Goal: Use online tool/utility: Utilize a website feature to perform a specific function

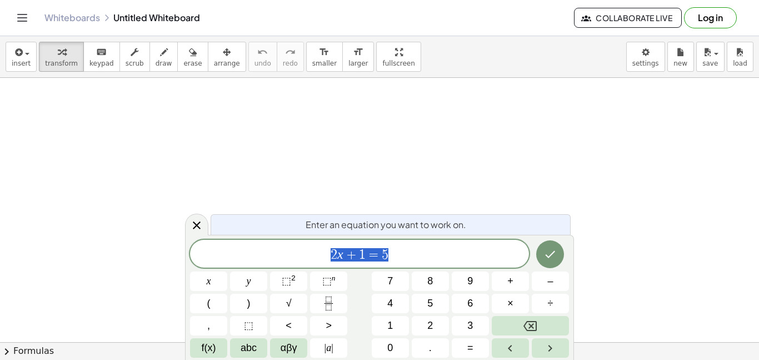
scroll to position [1, 0]
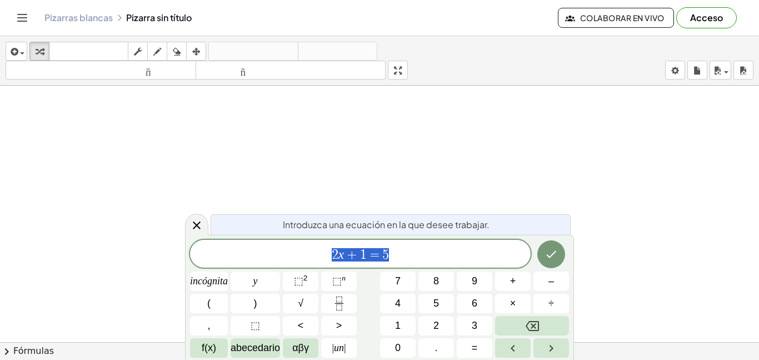
click at [419, 252] on span "2 x + 1 = 5" at bounding box center [360, 255] width 341 height 16
click at [392, 258] on span "2 x + 3 = 9 ​" at bounding box center [360, 255] width 341 height 16
click at [403, 252] on span "2 x + 3 = 9 ​" at bounding box center [360, 255] width 341 height 16
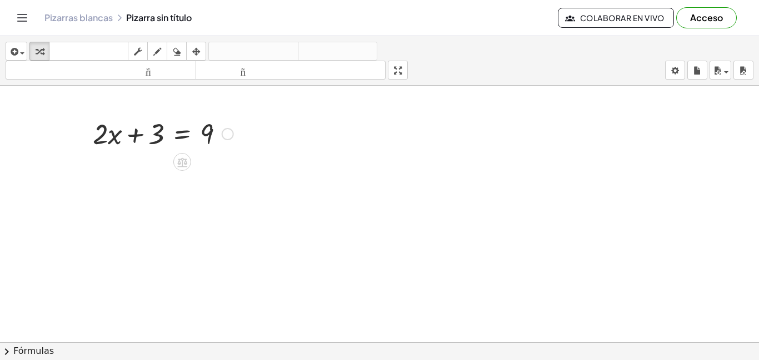
click at [164, 137] on div at bounding box center [163, 133] width 152 height 38
click at [222, 134] on div at bounding box center [228, 134] width 12 height 12
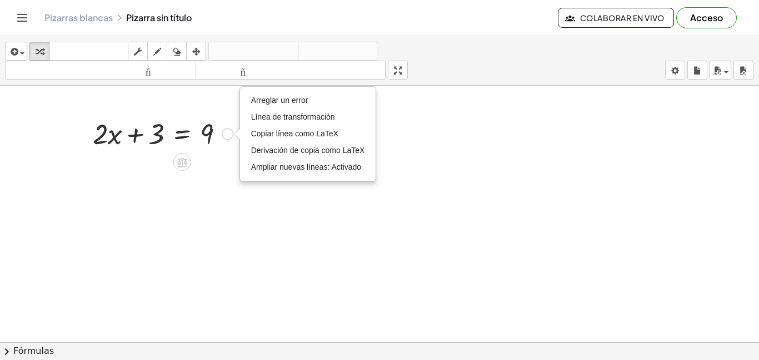
click at [223, 131] on div "Arreglar un error Línea de transformación Copiar línea como LaTeX Derivación de…" at bounding box center [228, 134] width 12 height 12
click at [223, 126] on div at bounding box center [163, 133] width 152 height 38
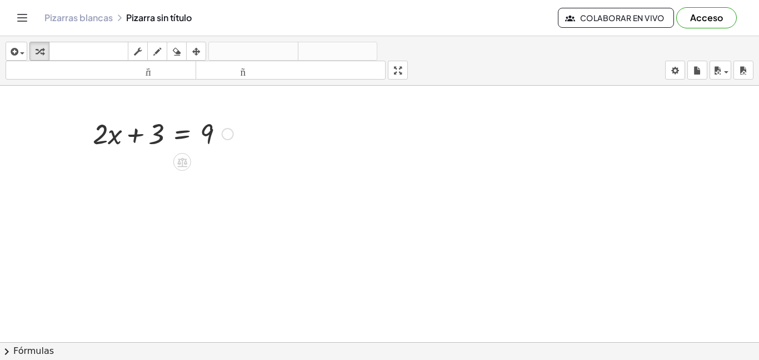
click at [152, 137] on div at bounding box center [163, 133] width 152 height 38
click at [225, 136] on div "Arreglar un error Línea de transformación Copiar línea como LaTeX Derivación de…" at bounding box center [228, 134] width 12 height 12
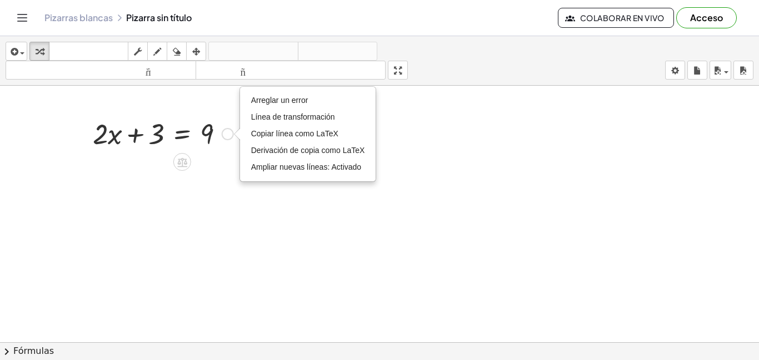
click at [218, 131] on div at bounding box center [163, 133] width 152 height 38
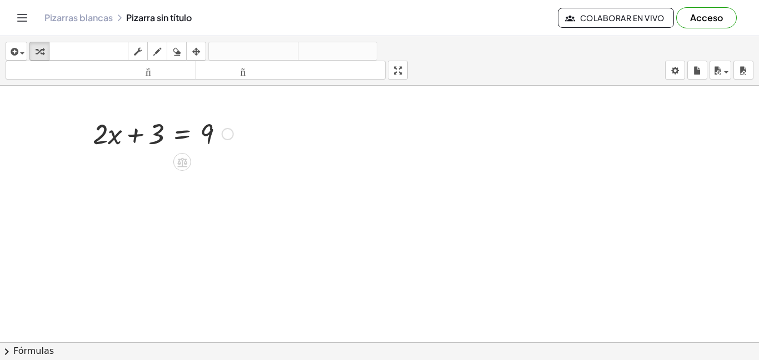
click at [219, 132] on div at bounding box center [163, 133] width 152 height 38
click at [215, 134] on div at bounding box center [163, 133] width 152 height 38
click at [202, 137] on div at bounding box center [163, 133] width 152 height 38
drag, startPoint x: 153, startPoint y: 135, endPoint x: 234, endPoint y: 139, distance: 80.7
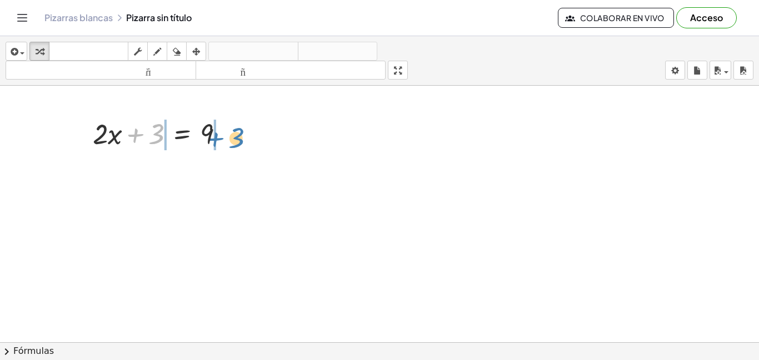
click at [234, 139] on div at bounding box center [163, 133] width 152 height 38
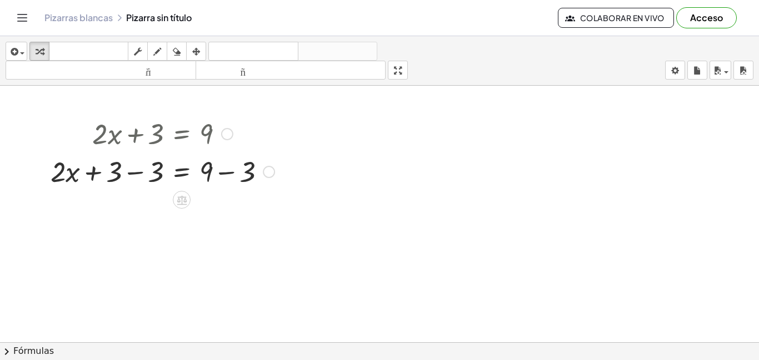
click at [208, 173] on div at bounding box center [162, 171] width 235 height 38
click at [211, 172] on div at bounding box center [162, 171] width 235 height 38
click at [246, 172] on div at bounding box center [162, 171] width 235 height 38
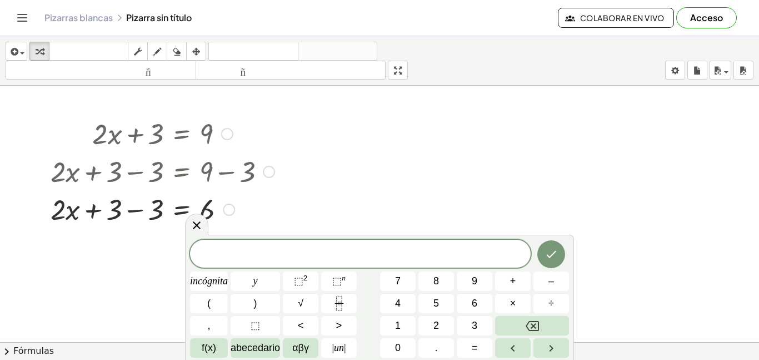
click at [115, 211] on div at bounding box center [162, 209] width 235 height 38
click at [130, 209] on div at bounding box center [162, 209] width 235 height 38
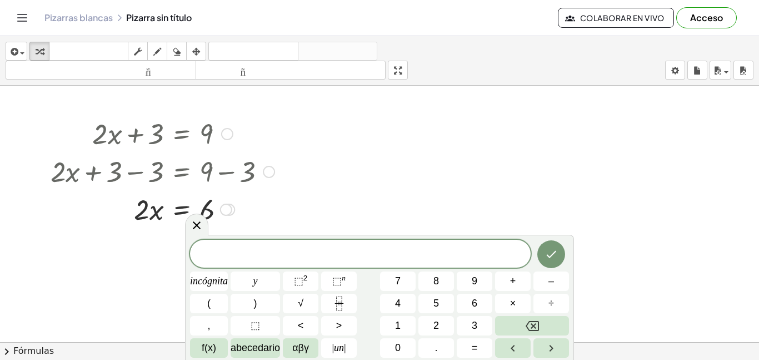
click at [258, 210] on div at bounding box center [162, 209] width 235 height 38
click at [198, 224] on icon at bounding box center [196, 224] width 13 height 13
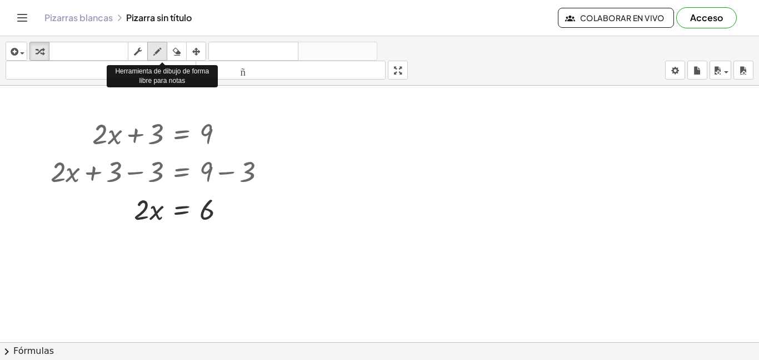
click at [156, 51] on icon "button" at bounding box center [157, 51] width 8 height 13
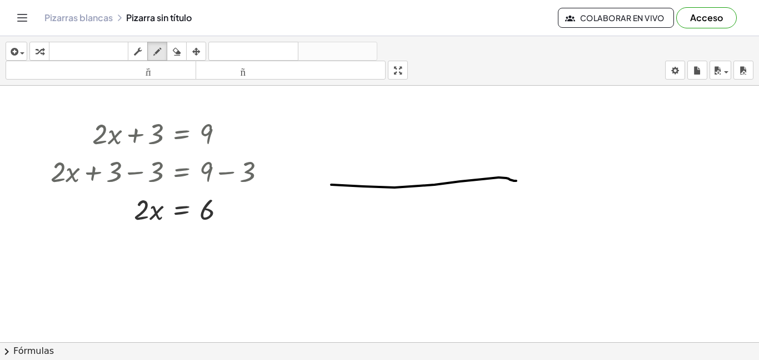
drag, startPoint x: 331, startPoint y: 185, endPoint x: 516, endPoint y: 181, distance: 185.1
click at [516, 181] on div at bounding box center [379, 342] width 759 height 512
drag, startPoint x: 339, startPoint y: 154, endPoint x: 480, endPoint y: 144, distance: 141.5
click at [480, 144] on div at bounding box center [379, 342] width 759 height 512
drag, startPoint x: 407, startPoint y: 140, endPoint x: 409, endPoint y: 156, distance: 16.2
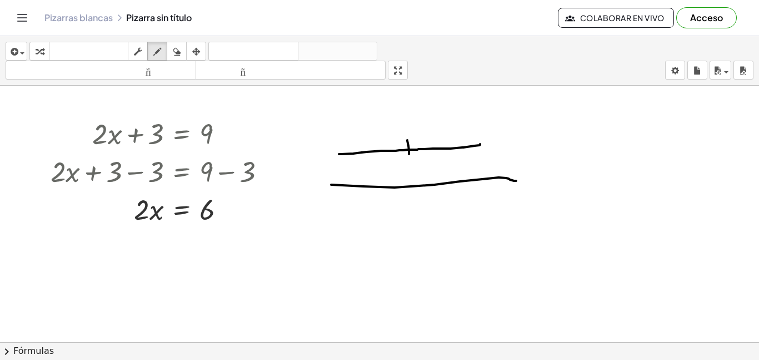
click at [409, 156] on div at bounding box center [379, 342] width 759 height 512
click at [406, 162] on div at bounding box center [379, 342] width 759 height 512
drag, startPoint x: 454, startPoint y: 142, endPoint x: 455, endPoint y: 152, distance: 10.0
click at [455, 152] on div at bounding box center [379, 342] width 759 height 512
click at [458, 163] on div at bounding box center [379, 342] width 759 height 512
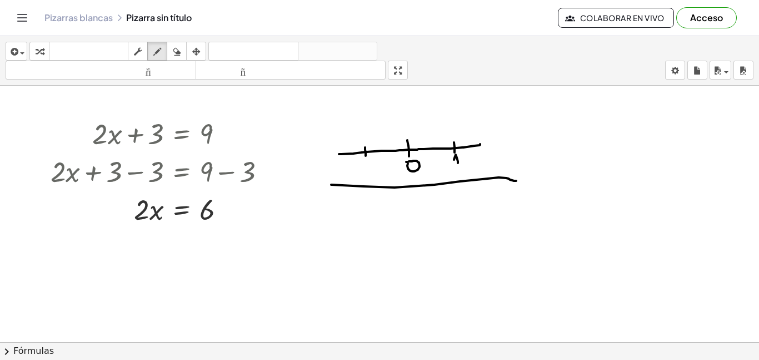
drag, startPoint x: 365, startPoint y: 147, endPoint x: 366, endPoint y: 156, distance: 8.4
click at [366, 156] on div at bounding box center [379, 342] width 759 height 512
drag, startPoint x: 359, startPoint y: 166, endPoint x: 365, endPoint y: 166, distance: 6.1
click at [365, 166] on div at bounding box center [379, 342] width 759 height 512
click at [370, 169] on div at bounding box center [379, 342] width 759 height 512
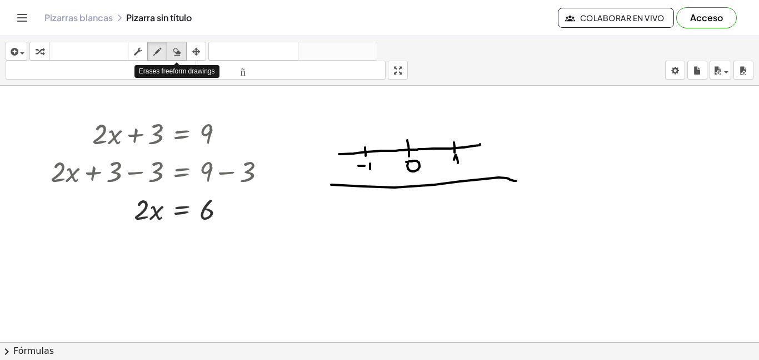
click at [179, 48] on icon "button" at bounding box center [177, 51] width 8 height 13
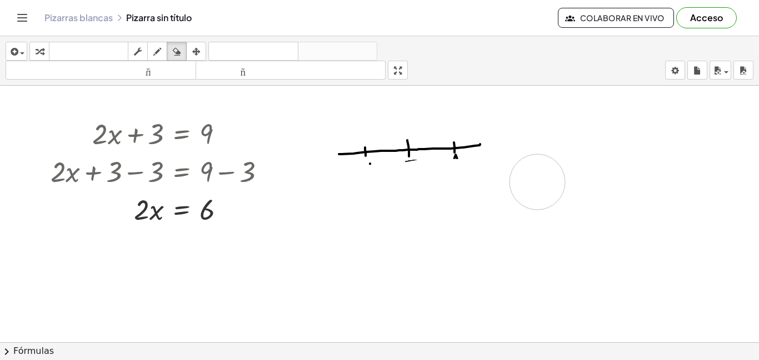
drag, startPoint x: 333, startPoint y: 183, endPoint x: 538, endPoint y: 181, distance: 204.6
click at [538, 181] on div at bounding box center [379, 342] width 759 height 512
drag, startPoint x: 481, startPoint y: 142, endPoint x: 310, endPoint y: 154, distance: 171.6
click at [310, 154] on div at bounding box center [379, 342] width 759 height 512
click at [158, 48] on icon "button" at bounding box center [157, 51] width 8 height 13
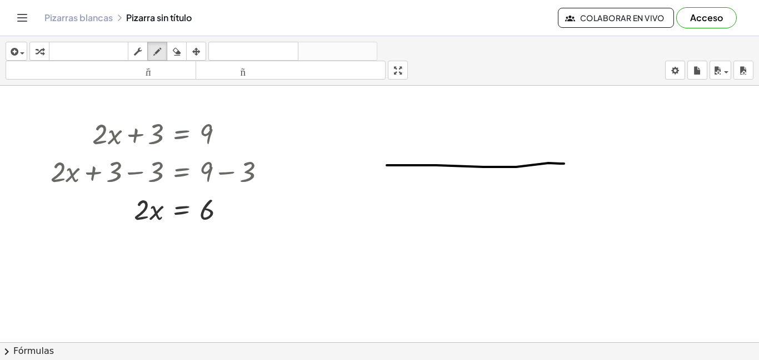
drag, startPoint x: 387, startPoint y: 165, endPoint x: 564, endPoint y: 163, distance: 177.3
click at [564, 163] on div at bounding box center [379, 342] width 759 height 512
drag, startPoint x: 471, startPoint y: 147, endPoint x: 474, endPoint y: 176, distance: 28.4
click at [474, 176] on div at bounding box center [379, 342] width 759 height 512
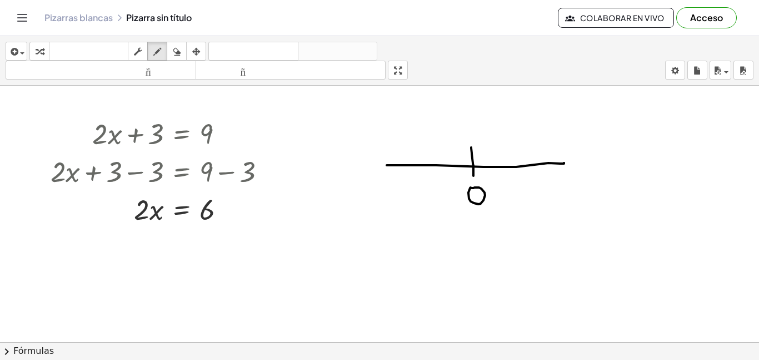
click at [472, 188] on div at bounding box center [379, 342] width 759 height 512
drag, startPoint x: 543, startPoint y: 157, endPoint x: 546, endPoint y: 170, distance: 13.2
click at [546, 170] on div at bounding box center [379, 342] width 759 height 512
drag, startPoint x: 538, startPoint y: 181, endPoint x: 533, endPoint y: 195, distance: 14.6
click at [533, 195] on div at bounding box center [379, 342] width 759 height 512
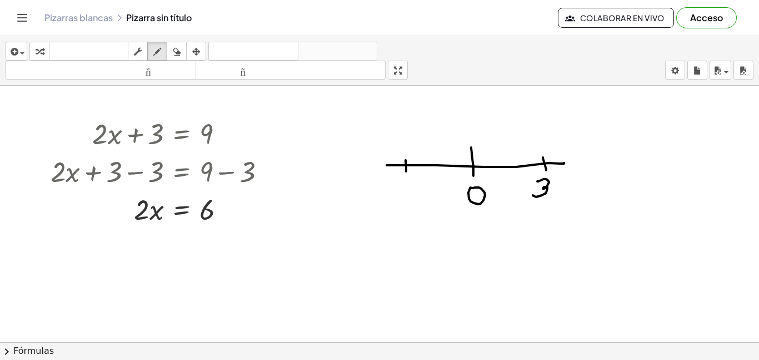
drag, startPoint x: 406, startPoint y: 160, endPoint x: 406, endPoint y: 172, distance: 11.7
click at [406, 172] on div at bounding box center [379, 342] width 759 height 512
drag, startPoint x: 394, startPoint y: 186, endPoint x: 406, endPoint y: 183, distance: 13.1
click at [406, 183] on div at bounding box center [379, 342] width 759 height 512
drag, startPoint x: 415, startPoint y: 178, endPoint x: 405, endPoint y: 194, distance: 19.3
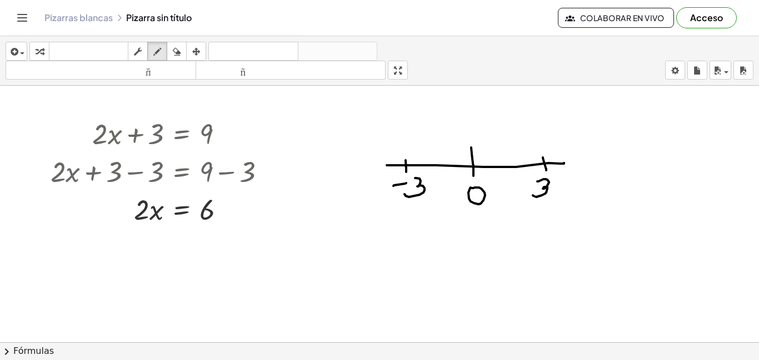
click at [405, 194] on div at bounding box center [379, 342] width 759 height 512
drag, startPoint x: 130, startPoint y: 225, endPoint x: 147, endPoint y: 225, distance: 17.2
click at [147, 225] on div at bounding box center [379, 342] width 759 height 512
drag, startPoint x: 136, startPoint y: 233, endPoint x: 153, endPoint y: 248, distance: 22.8
click at [153, 248] on div at bounding box center [379, 342] width 759 height 512
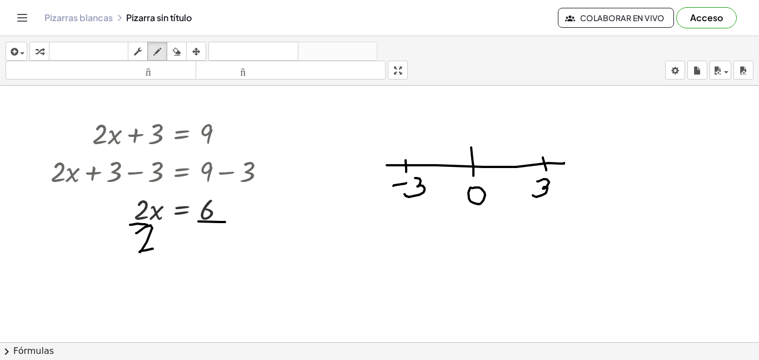
drag, startPoint x: 198, startPoint y: 221, endPoint x: 227, endPoint y: 222, distance: 28.4
click at [227, 222] on div at bounding box center [379, 342] width 759 height 512
drag, startPoint x: 210, startPoint y: 229, endPoint x: 221, endPoint y: 238, distance: 14.2
click at [221, 238] on div at bounding box center [379, 342] width 759 height 512
click at [148, 212] on div at bounding box center [379, 342] width 759 height 512
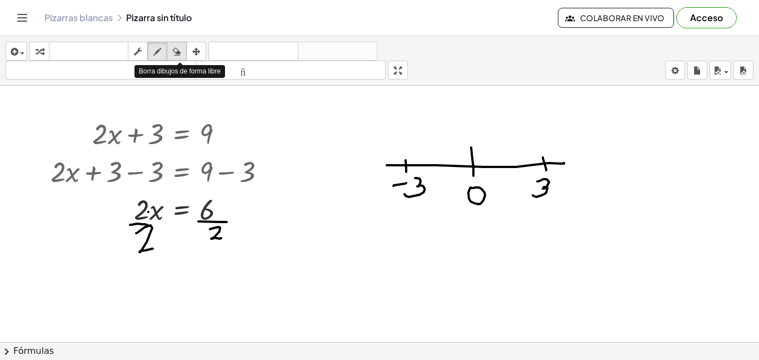
click at [174, 51] on icon "button" at bounding box center [177, 51] width 8 height 13
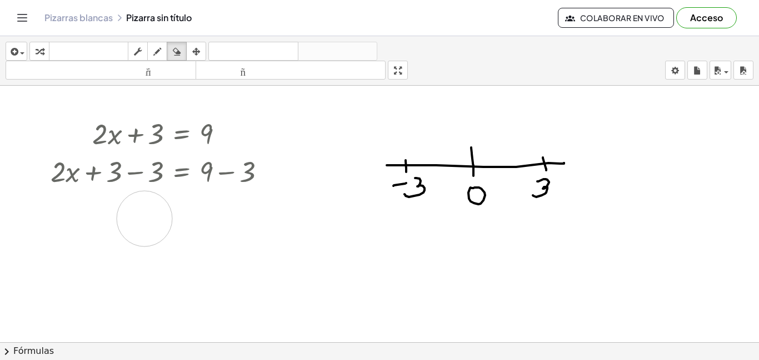
drag, startPoint x: 141, startPoint y: 236, endPoint x: 145, endPoint y: 218, distance: 18.1
click at [145, 218] on div at bounding box center [379, 342] width 759 height 512
click at [140, 215] on div at bounding box center [379, 342] width 759 height 512
drag, startPoint x: 141, startPoint y: 216, endPoint x: 156, endPoint y: 234, distance: 23.7
click at [156, 234] on div at bounding box center [379, 342] width 759 height 512
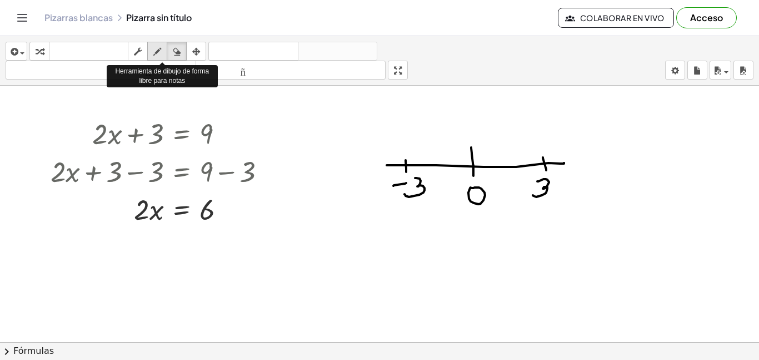
click at [155, 54] on icon "button" at bounding box center [157, 51] width 8 height 13
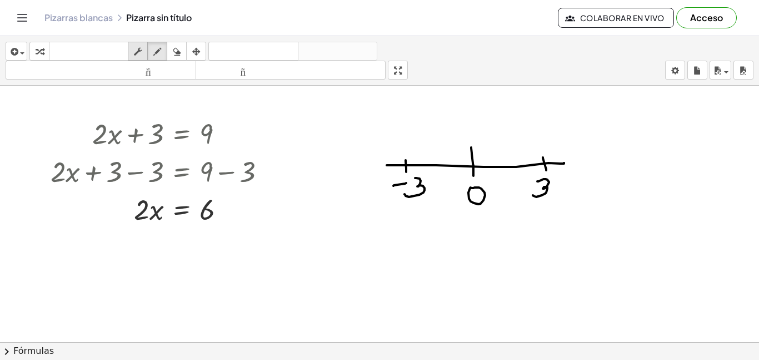
click at [140, 53] on icon "button" at bounding box center [138, 51] width 8 height 13
drag, startPoint x: 142, startPoint y: 219, endPoint x: 167, endPoint y: 232, distance: 28.8
click at [167, 232] on div "+ · 2 ▲ ▼ · x + 3 ▲ ▼ = 9 ▲ ▼ + · 2 · x + 3 − 3 = + 9 − 3 + · 2 · x + 3 − 3 = 6…" at bounding box center [379, 342] width 759 height 512
click at [207, 215] on div at bounding box center [162, 209] width 235 height 38
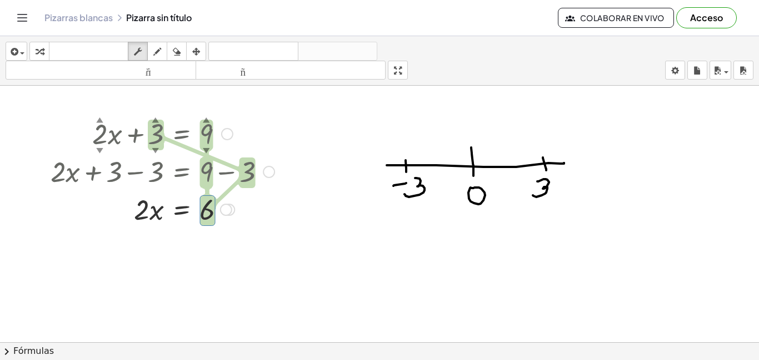
click at [251, 218] on div at bounding box center [162, 209] width 235 height 38
click at [224, 210] on div at bounding box center [226, 209] width 12 height 12
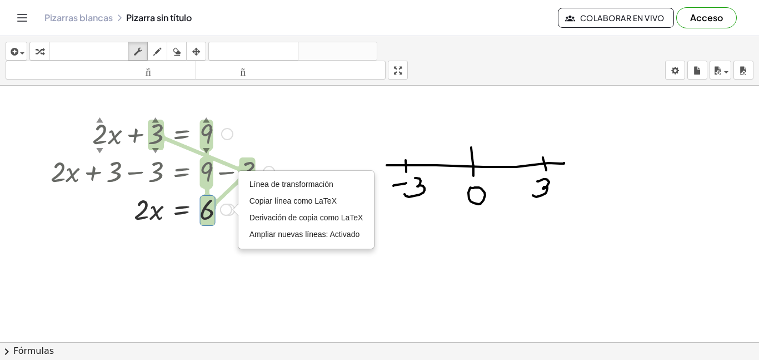
click at [204, 224] on div at bounding box center [162, 209] width 235 height 38
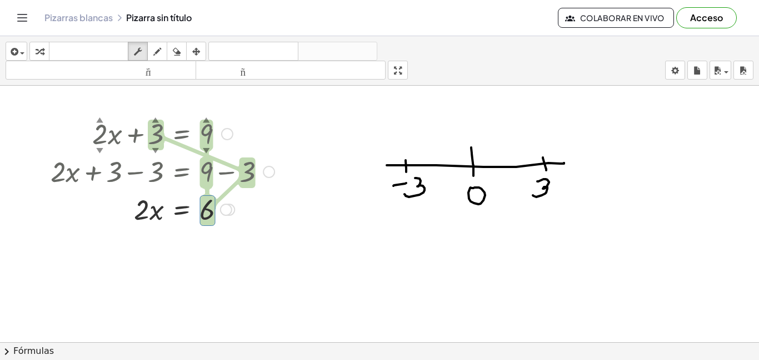
click at [208, 217] on div at bounding box center [162, 209] width 235 height 38
click at [139, 214] on div at bounding box center [162, 209] width 235 height 38
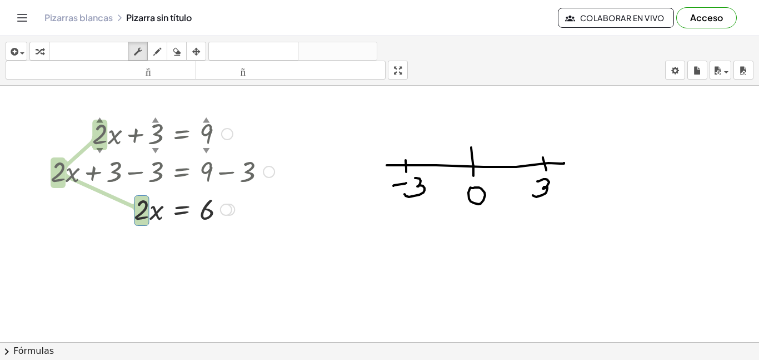
click at [139, 214] on div at bounding box center [162, 209] width 235 height 38
click at [145, 213] on div at bounding box center [162, 209] width 235 height 38
click at [98, 16] on font "Pizarras blancas" at bounding box center [78, 18] width 68 height 12
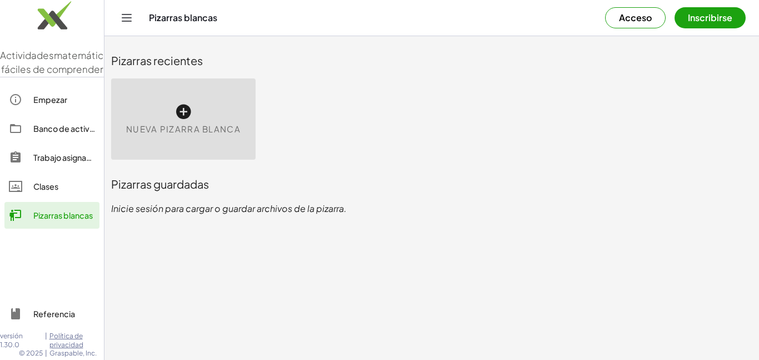
click at [186, 113] on icon at bounding box center [184, 112] width 18 height 18
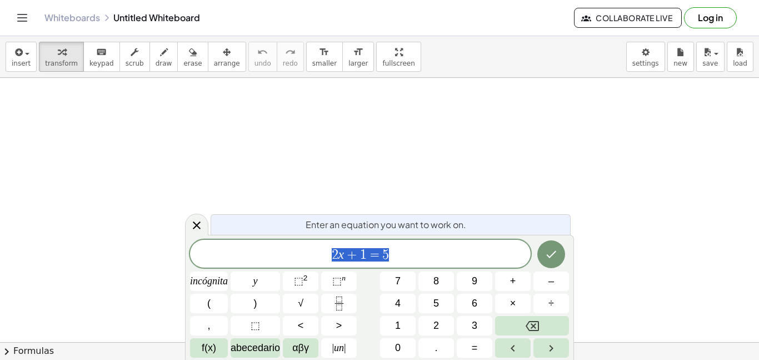
scroll to position [5, 0]
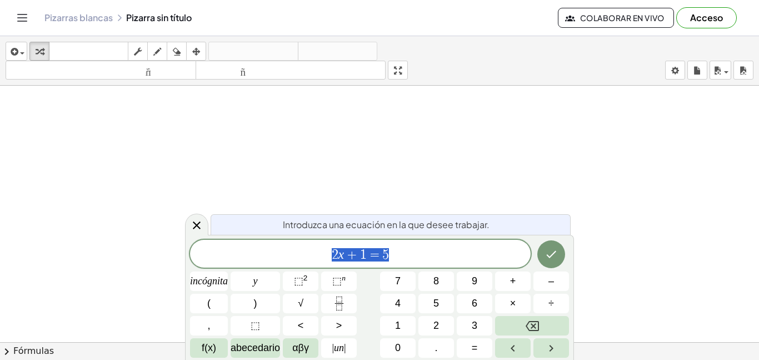
click at [410, 255] on span "2 x + 1 = 5" at bounding box center [360, 255] width 341 height 16
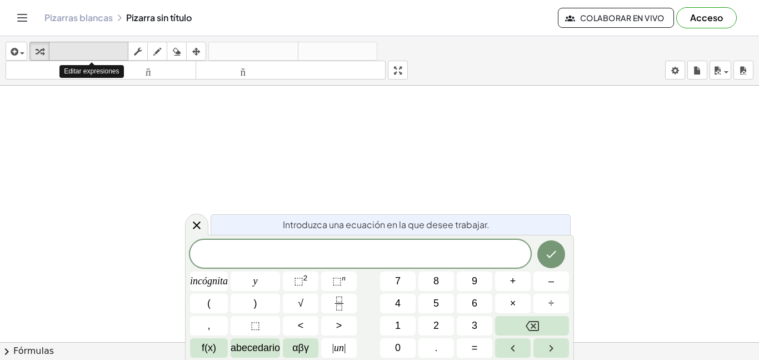
click at [75, 51] on font "teclado" at bounding box center [89, 51] width 74 height 11
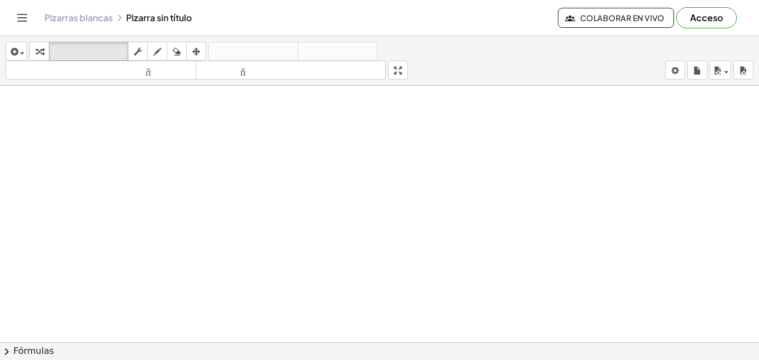
click at [616, 16] on font "Colaborar en vivo" at bounding box center [622, 18] width 84 height 10
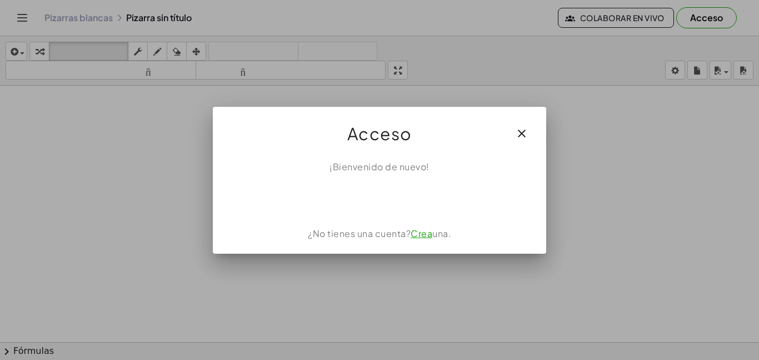
click at [573, 235] on div at bounding box center [379, 180] width 759 height 360
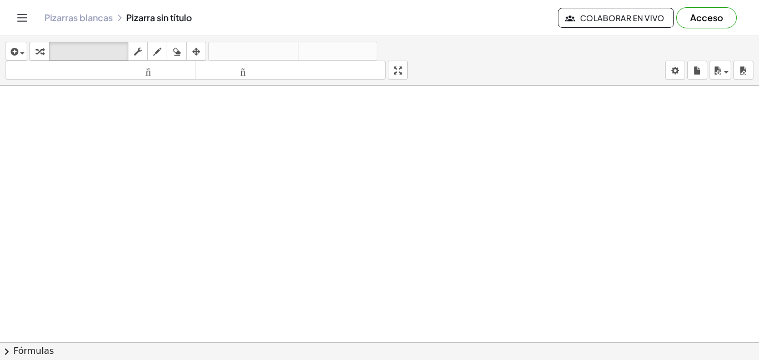
click at [168, 18] on div "Pizarras blancas Pizarra sin título" at bounding box center [301, 17] width 514 height 11
click at [192, 17] on div "Pizarras blancas Pizarra sin título" at bounding box center [301, 17] width 514 height 11
click at [201, 16] on div "Pizarras blancas Pizarra sin título" at bounding box center [301, 17] width 514 height 11
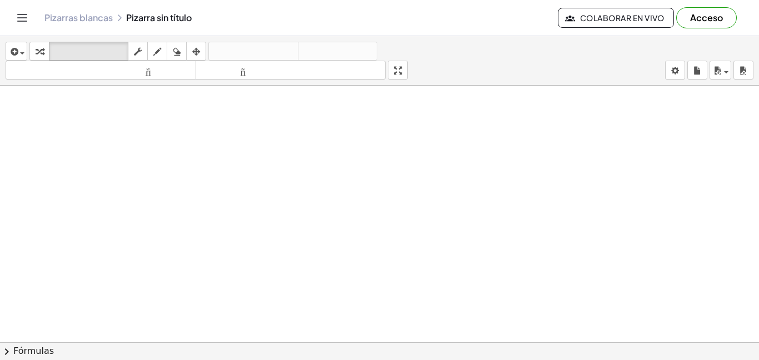
click at [187, 18] on div "Pizarras blancas Pizarra sin título" at bounding box center [301, 17] width 514 height 11
click at [145, 22] on div "Pizarras blancas Pizarra sin título" at bounding box center [301, 17] width 514 height 11
click at [195, 17] on div "Pizarras blancas Pizarra sin título" at bounding box center [301, 17] width 514 height 11
click at [200, 17] on div "Pizarras blancas Pizarra sin título" at bounding box center [301, 17] width 514 height 11
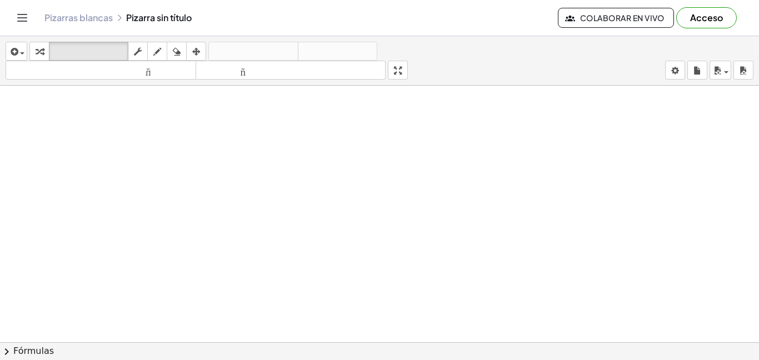
click at [200, 17] on div "Pizarras blancas Pizarra sin título" at bounding box center [301, 17] width 514 height 11
click at [696, 71] on icon "button" at bounding box center [698, 70] width 8 height 13
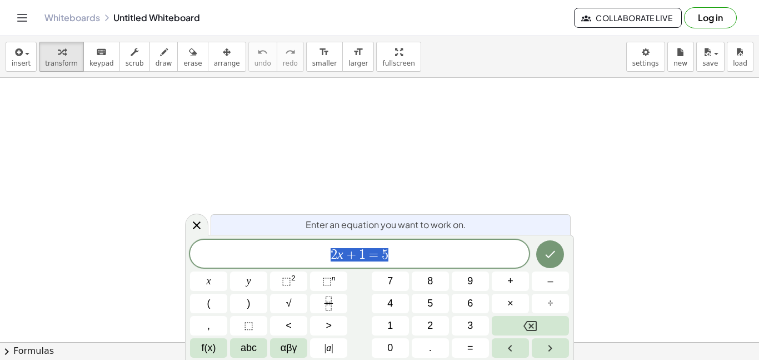
scroll to position [1, 0]
click at [403, 253] on span "2 x + 1 = 5" at bounding box center [359, 255] width 339 height 16
